Goal: Book appointment/travel/reservation

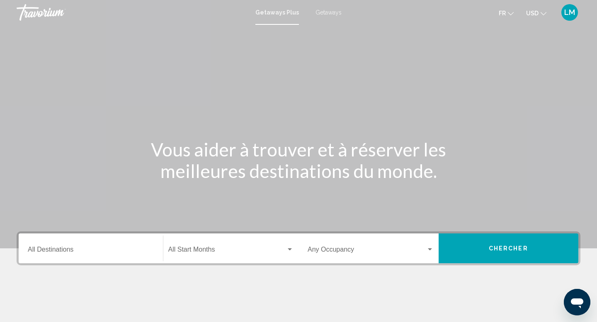
click at [96, 248] on input "Destination All Destinations" at bounding box center [91, 251] width 126 height 7
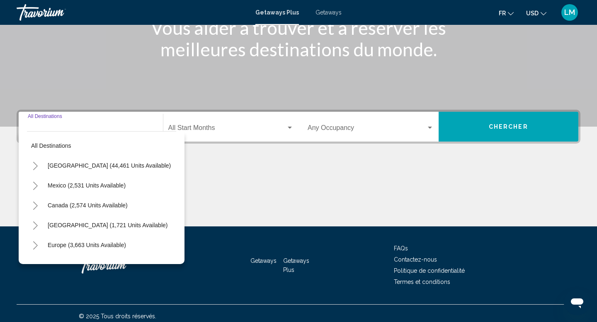
scroll to position [128, 0]
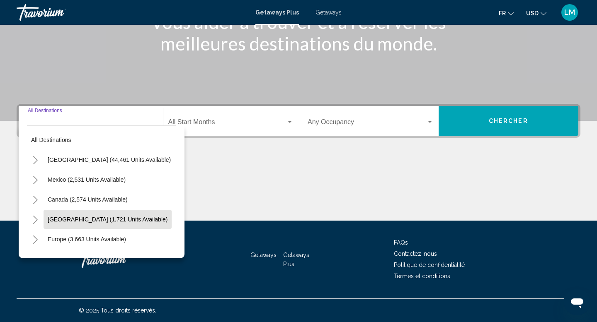
click at [102, 218] on span "Caribbean & Atlantic Islands (1,721 units available)" at bounding box center [108, 219] width 120 height 7
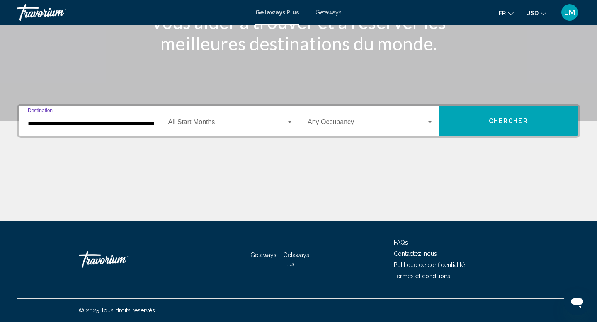
click at [124, 123] on input "**********" at bounding box center [91, 123] width 126 height 7
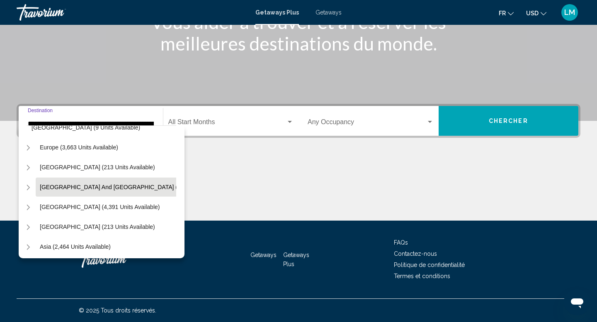
scroll to position [254, 8]
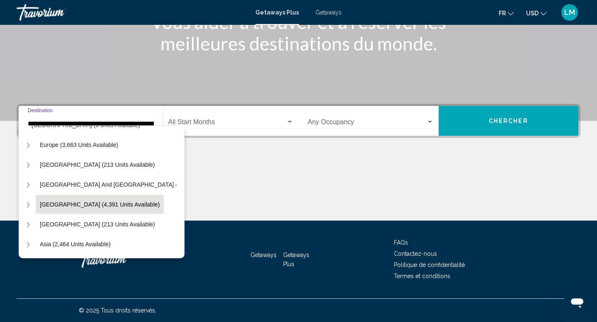
click at [96, 207] on span "South America (4,391 units available)" at bounding box center [100, 204] width 120 height 7
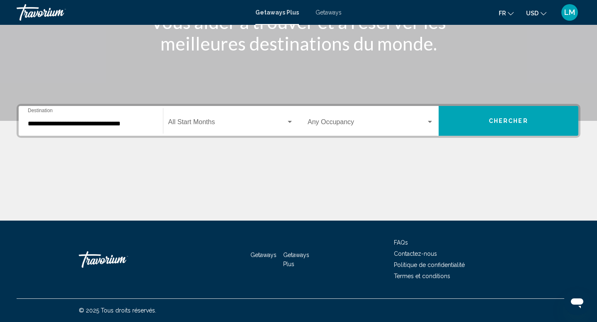
click at [116, 128] on div "**********" at bounding box center [91, 121] width 126 height 26
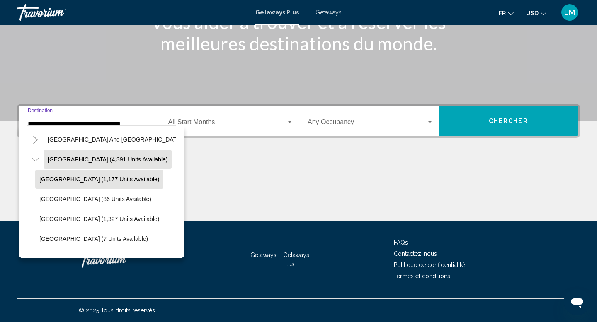
scroll to position [327, 0]
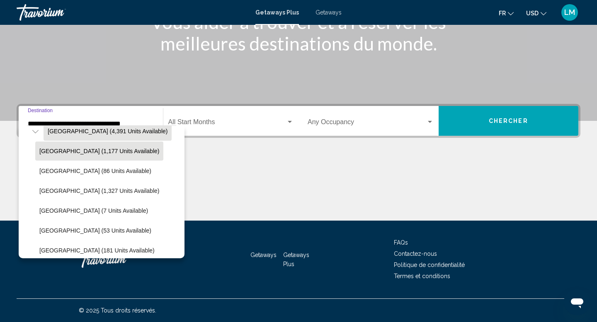
click at [102, 157] on button "Argentina (1,177 units available)" at bounding box center [99, 151] width 128 height 19
type input "**********"
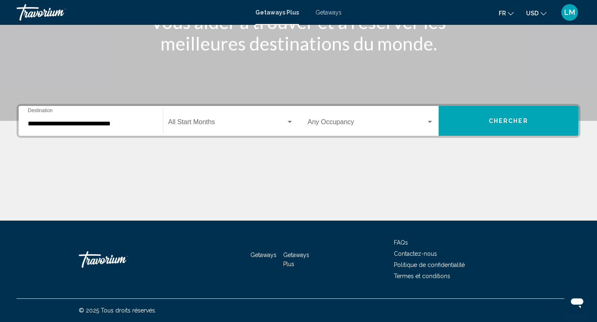
click at [192, 117] on div "Start Month All Start Months" at bounding box center [231, 121] width 126 height 26
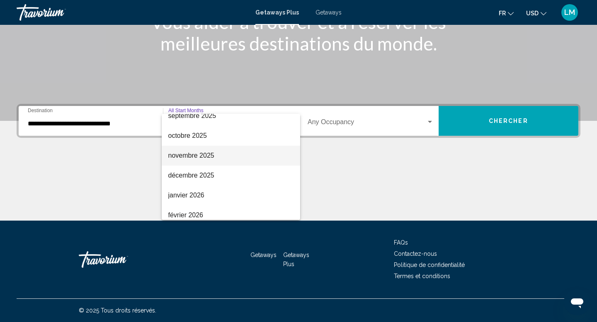
scroll to position [66, 0]
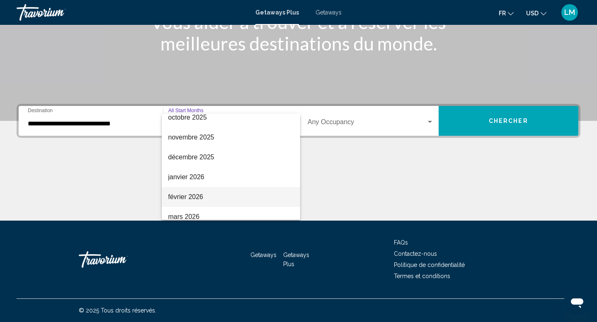
click at [196, 195] on span "février 2026" at bounding box center [231, 197] width 126 height 20
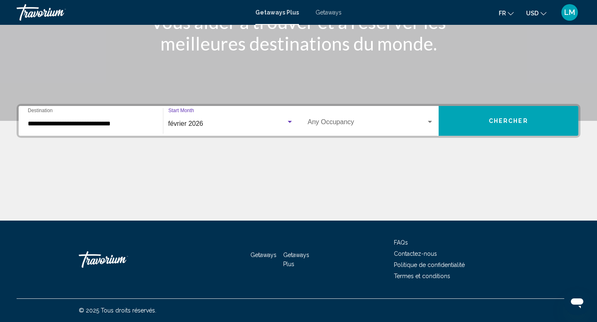
click at [457, 118] on button "Chercher" at bounding box center [508, 121] width 140 height 30
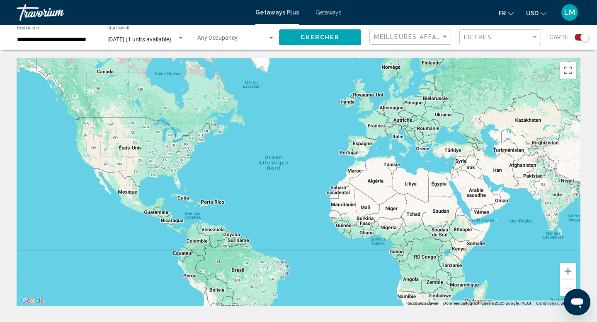
drag, startPoint x: 209, startPoint y: 247, endPoint x: 243, endPoint y: 59, distance: 190.3
click at [243, 59] on div "Main content" at bounding box center [299, 182] width 564 height 249
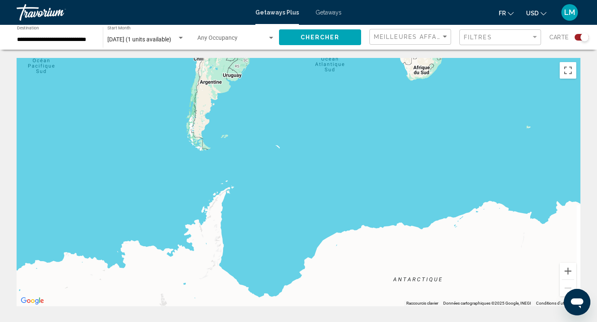
drag, startPoint x: 298, startPoint y: 109, endPoint x: 172, endPoint y: 242, distance: 182.6
click at [172, 242] on div "Main content" at bounding box center [299, 182] width 564 height 249
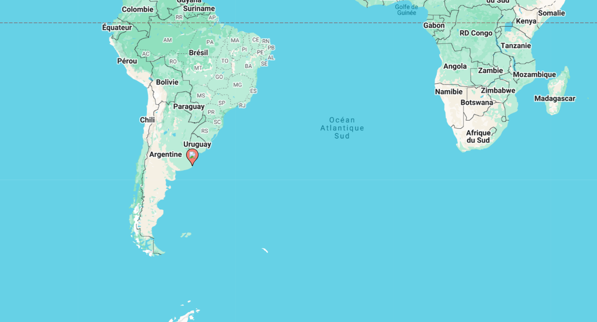
drag, startPoint x: 111, startPoint y: 255, endPoint x: 191, endPoint y: 140, distance: 140.0
click at [191, 140] on div "Pour activer le glissement avec le clavier, appuyez sur Alt+Entrée. Une fois ce…" at bounding box center [299, 182] width 564 height 249
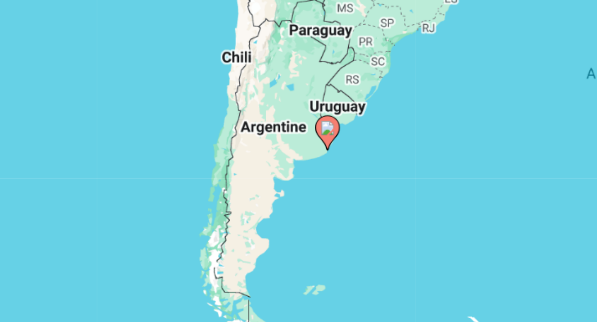
click at [222, 151] on image "Main content" at bounding box center [222, 152] width 5 height 5
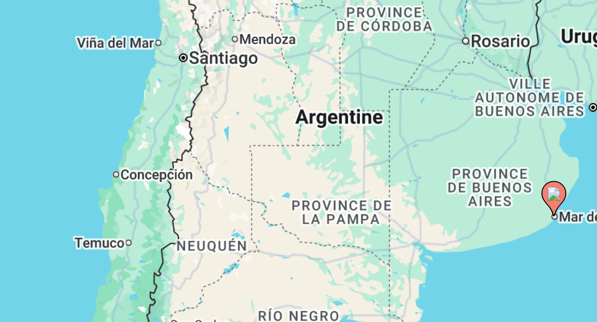
click at [300, 175] on image "Main content" at bounding box center [298, 174] width 5 height 5
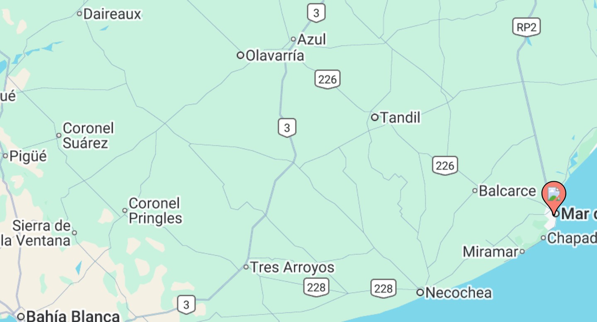
click at [300, 175] on image "Main content" at bounding box center [298, 174] width 5 height 5
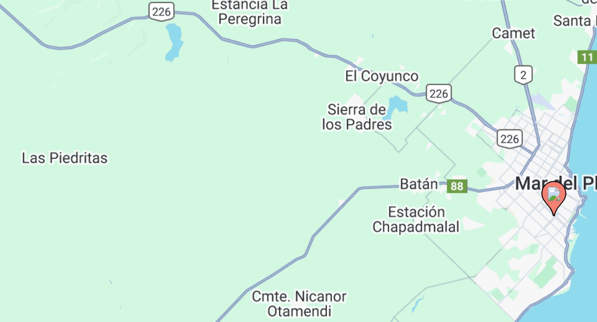
click at [297, 174] on image "Main content" at bounding box center [298, 174] width 5 height 5
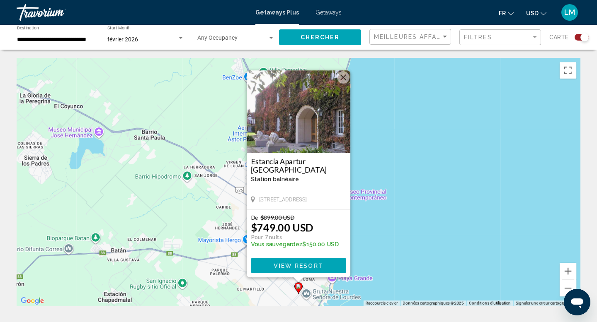
click at [341, 77] on button "Fermer" at bounding box center [343, 77] width 12 height 12
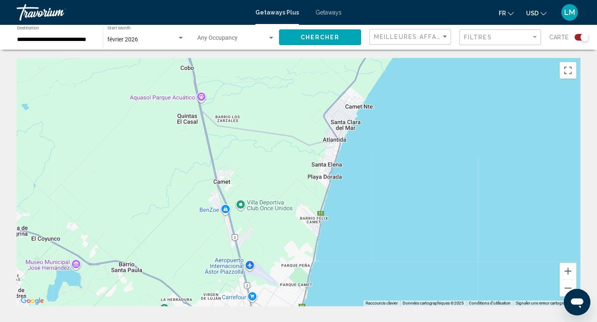
drag, startPoint x: 332, startPoint y: 137, endPoint x: 309, endPoint y: 271, distance: 135.8
click at [309, 271] on div "Pour activer le glissement avec le clavier, appuyez sur Alt+Entrée. Une fois ce…" at bounding box center [299, 182] width 564 height 249
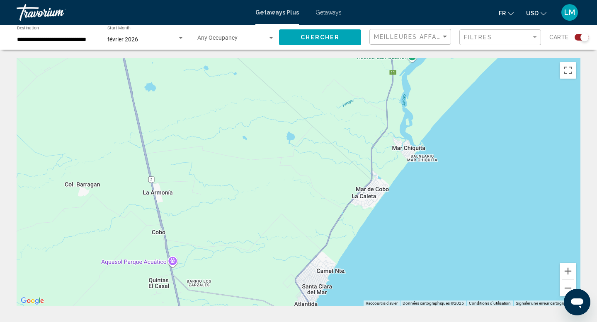
drag, startPoint x: 347, startPoint y: 197, endPoint x: 331, endPoint y: 322, distance: 125.8
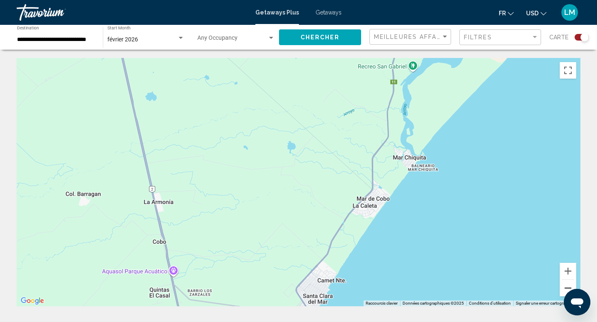
click at [563, 289] on button "Zoom arrière" at bounding box center [567, 288] width 17 height 17
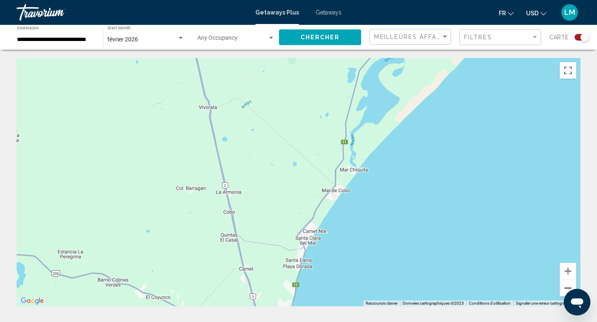
click at [563, 289] on button "Zoom arrière" at bounding box center [567, 288] width 17 height 17
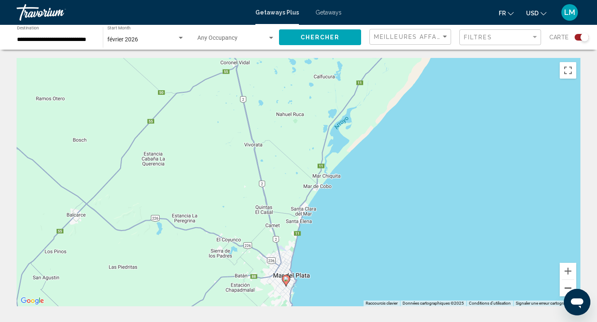
click at [563, 289] on button "Zoom arrière" at bounding box center [567, 288] width 17 height 17
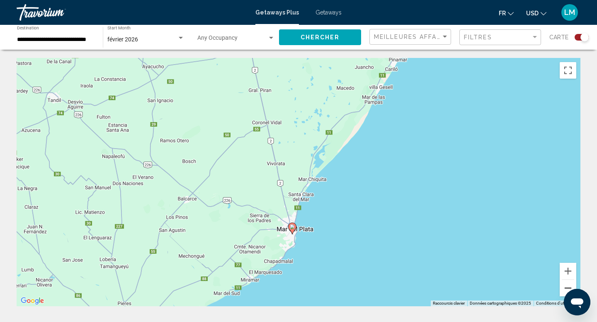
click at [563, 289] on button "Zoom arrière" at bounding box center [567, 288] width 17 height 17
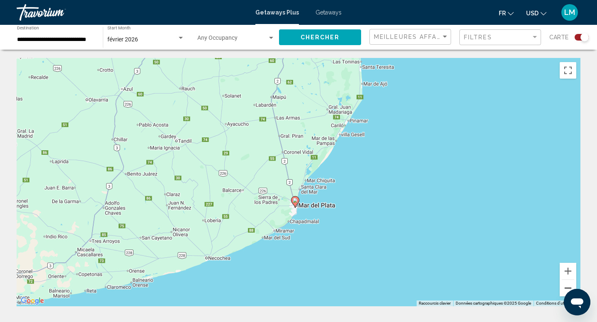
click at [563, 289] on button "Zoom arrière" at bounding box center [567, 288] width 17 height 17
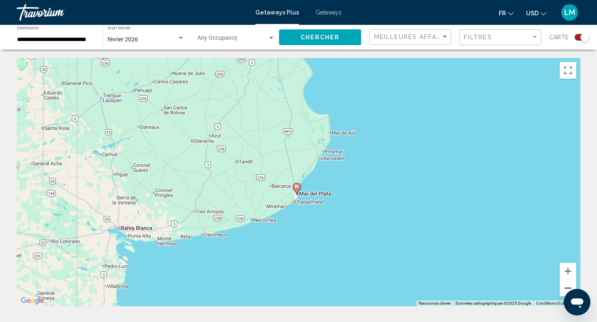
click at [563, 289] on button "Zoom arrière" at bounding box center [567, 288] width 17 height 17
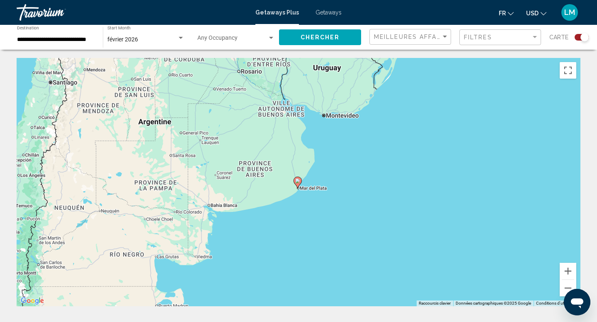
click at [54, 40] on input "**********" at bounding box center [55, 39] width 77 height 7
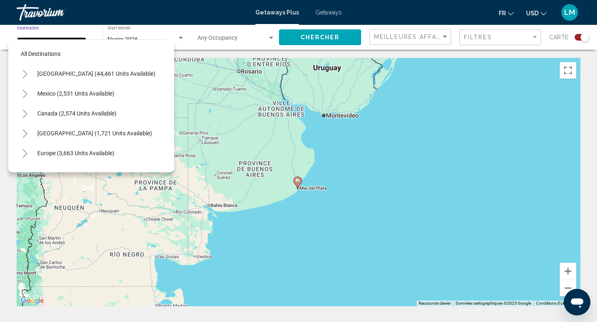
scroll to position [129, 0]
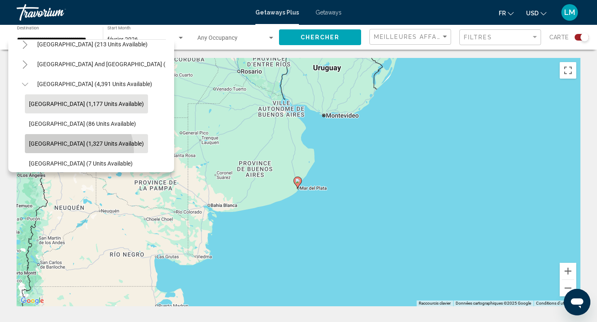
click at [78, 152] on button "Brazil (1,327 units available)" at bounding box center [86, 143] width 123 height 19
type input "**********"
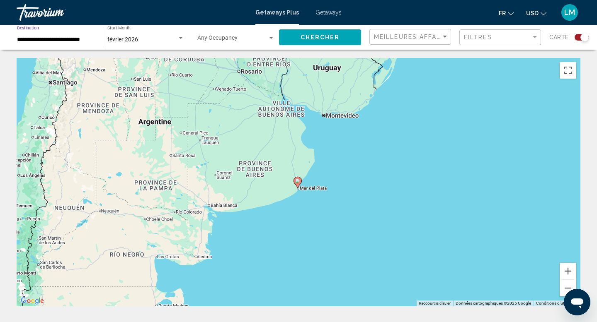
click at [170, 31] on div "février 2026 Start Month All Start Months" at bounding box center [145, 37] width 77 height 23
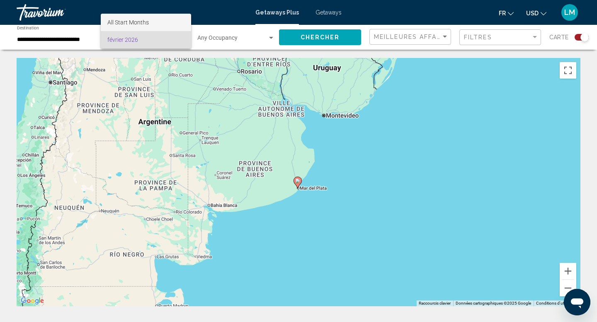
click at [172, 19] on span "All Start Months" at bounding box center [145, 22] width 77 height 17
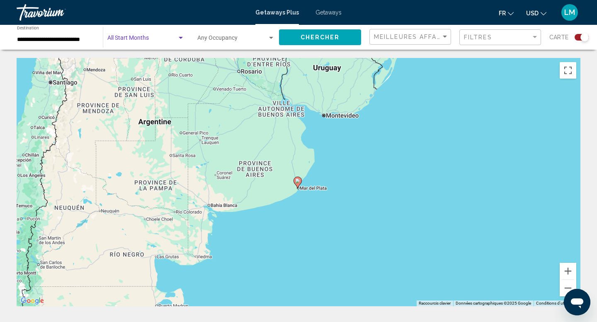
click at [176, 40] on span "Search widget" at bounding box center [142, 39] width 70 height 7
click at [155, 36] on span "All Start Months" at bounding box center [145, 39] width 77 height 17
click at [329, 33] on button "Chercher" at bounding box center [320, 36] width 82 height 15
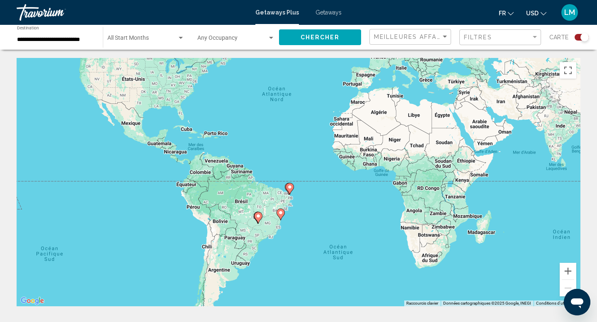
drag, startPoint x: 292, startPoint y: 287, endPoint x: 297, endPoint y: 205, distance: 82.6
click at [297, 205] on div "Pour activer le glissement avec le clavier, appuyez sur Alt+Entrée. Une fois ce…" at bounding box center [299, 182] width 564 height 249
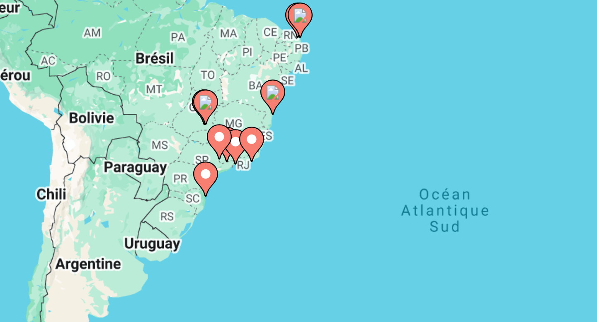
click at [287, 189] on div "Pour activer le glissement avec le clavier, appuyez sur Alt+Entrée. Une fois ce…" at bounding box center [299, 182] width 564 height 249
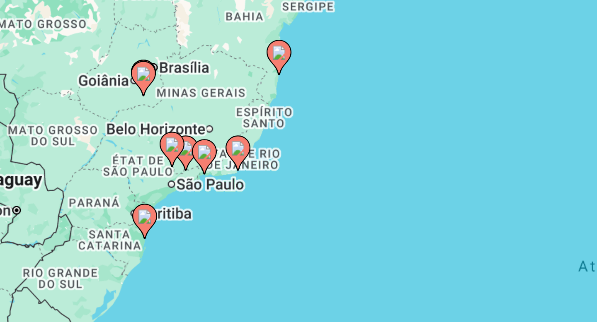
click at [287, 189] on div "Pour activer le glissement avec le clavier, appuyez sur Alt+Entrée. Une fois ce…" at bounding box center [299, 182] width 564 height 249
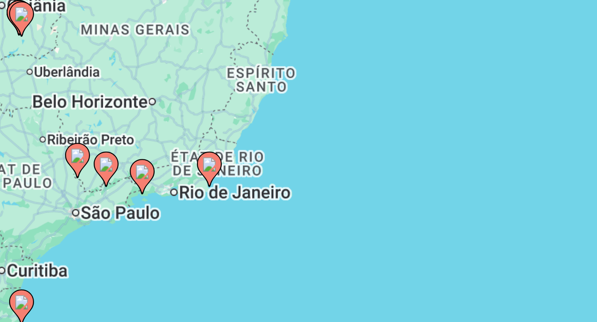
click at [266, 195] on icon "Main content" at bounding box center [267, 193] width 7 height 11
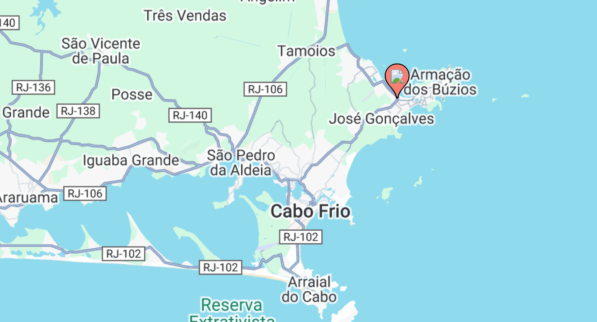
drag, startPoint x: 283, startPoint y: 194, endPoint x: 324, endPoint y: 174, distance: 45.2
click at [324, 174] on div "Pour activer le glissement avec le clavier, appuyez sur Alt+Entrée. Une fois ce…" at bounding box center [299, 182] width 564 height 249
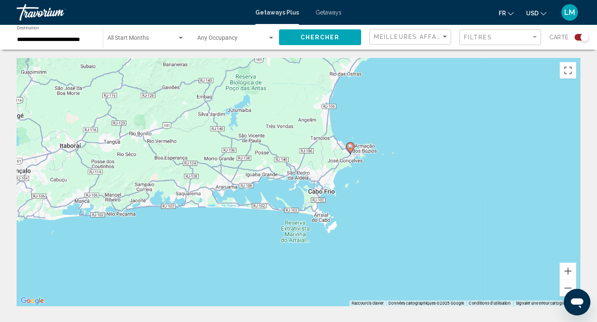
drag, startPoint x: 235, startPoint y: 190, endPoint x: 411, endPoint y: 34, distance: 234.8
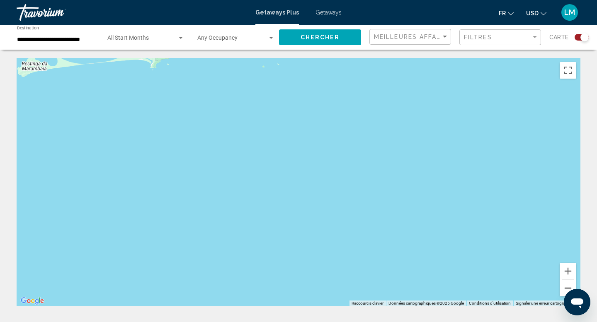
click at [565, 289] on button "Zoom arrière" at bounding box center [567, 288] width 17 height 17
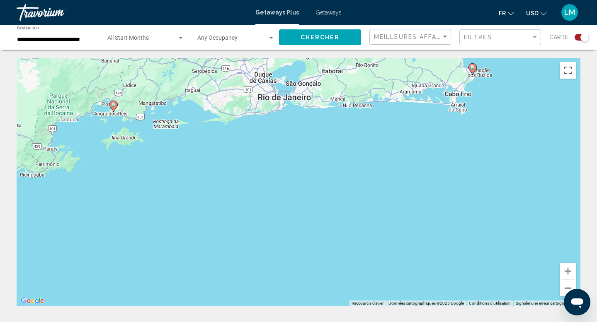
click at [565, 289] on button "Zoom arrière" at bounding box center [567, 288] width 17 height 17
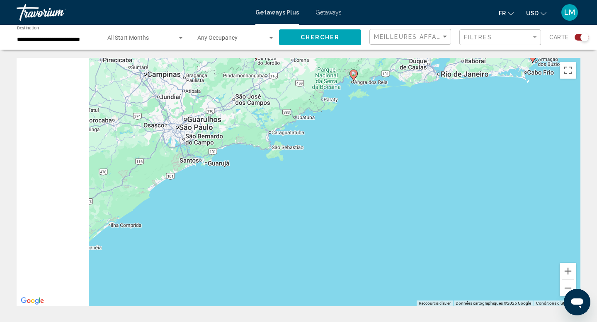
drag, startPoint x: 188, startPoint y: 186, endPoint x: 390, endPoint y: 118, distance: 213.6
click at [390, 118] on div "Pour activer le glissement avec le clavier, appuyez sur Alt+Entrée. Une fois ce…" at bounding box center [299, 182] width 564 height 249
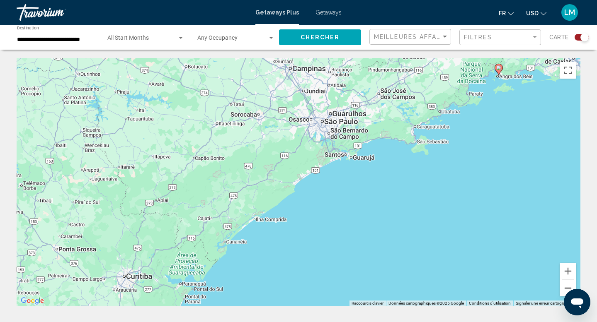
click at [565, 287] on button "Zoom arrière" at bounding box center [567, 288] width 17 height 17
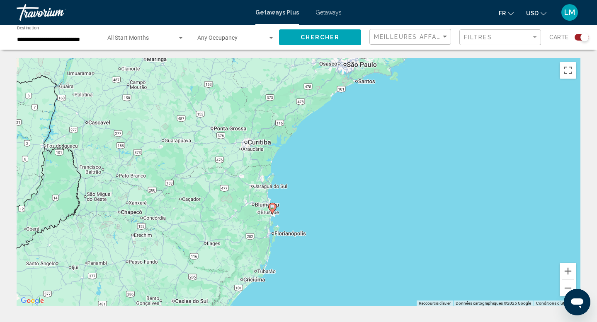
drag, startPoint x: 293, startPoint y: 217, endPoint x: 327, endPoint y: 128, distance: 95.5
click at [327, 128] on div "Pour activer le glissement avec le clavier, appuyez sur Alt+Entrée. Une fois ce…" at bounding box center [299, 182] width 564 height 249
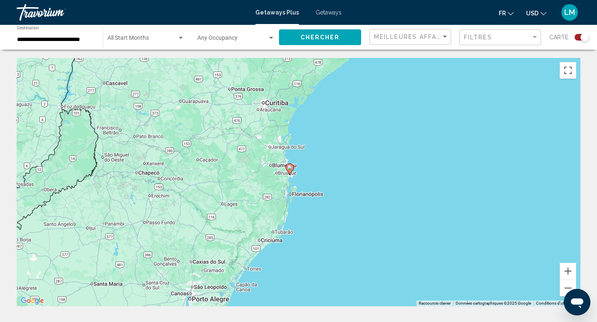
click at [290, 169] on image "Main content" at bounding box center [289, 167] width 5 height 5
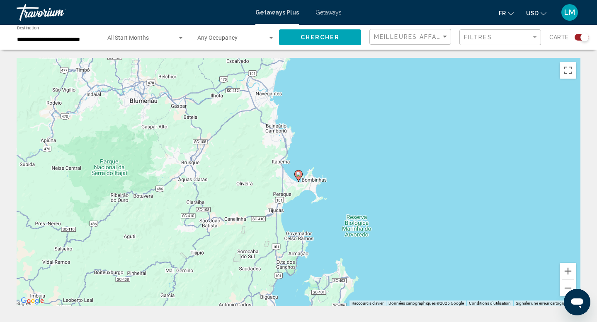
click at [299, 172] on image "Main content" at bounding box center [298, 174] width 5 height 5
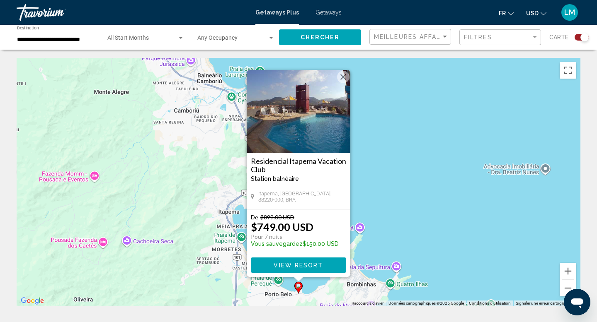
click at [302, 140] on img "Main content" at bounding box center [299, 111] width 104 height 83
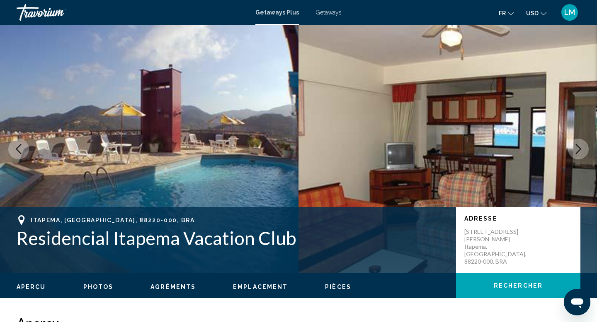
click at [245, 157] on img "Main content" at bounding box center [149, 149] width 298 height 249
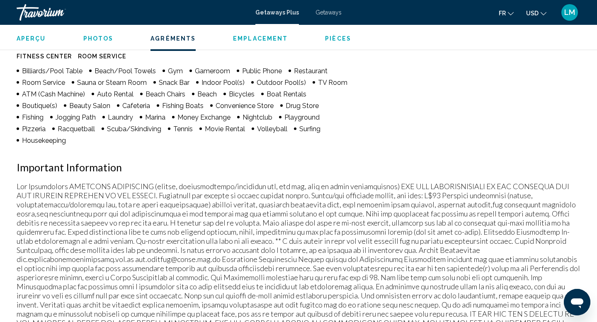
scroll to position [593, 0]
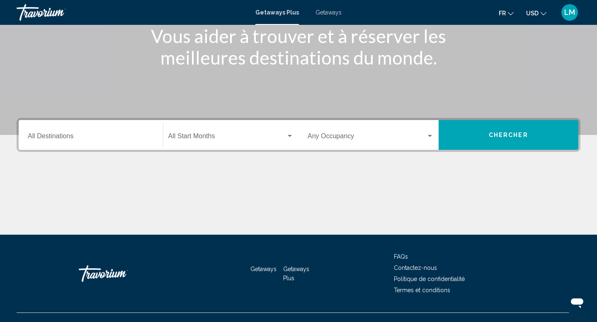
scroll to position [128, 0]
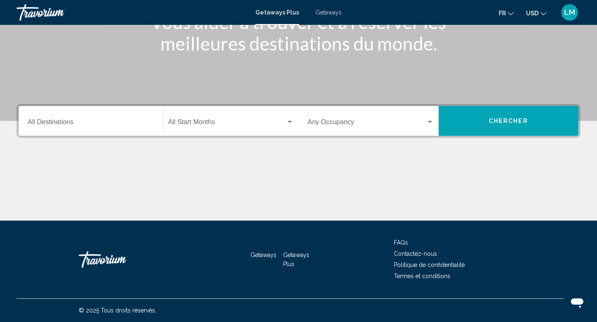
click at [236, 117] on div "Start Month All Start Months" at bounding box center [231, 121] width 126 height 26
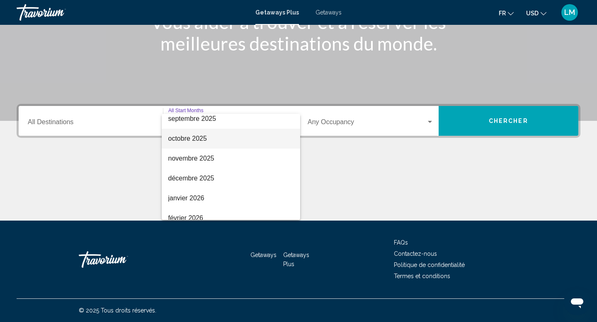
scroll to position [47, 0]
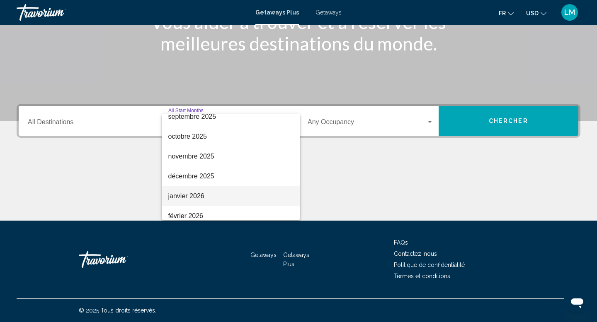
click at [209, 191] on span "janvier 2026" at bounding box center [231, 196] width 126 height 20
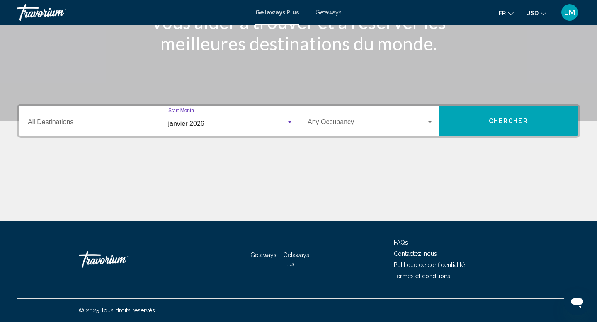
click at [495, 130] on button "Chercher" at bounding box center [508, 121] width 140 height 30
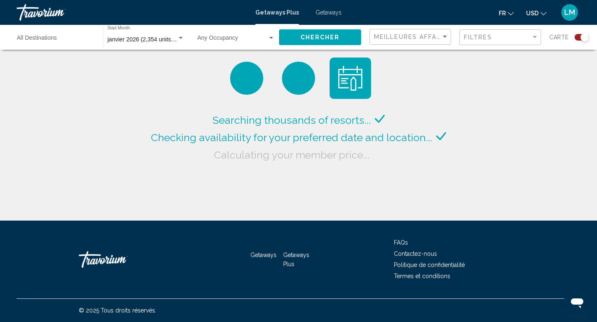
click at [577, 35] on div "Search widget" at bounding box center [581, 37] width 14 height 7
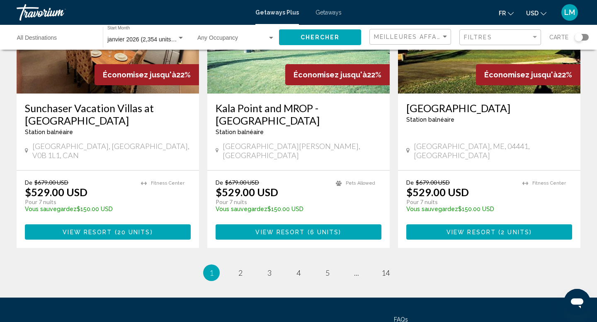
scroll to position [1078, 0]
